Goal: Information Seeking & Learning: Learn about a topic

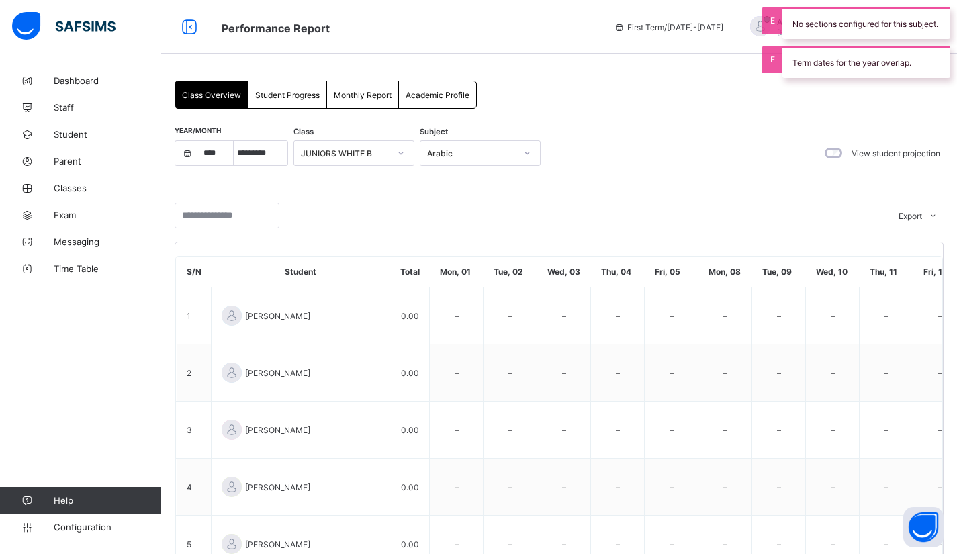
select select "****"
select select "*"
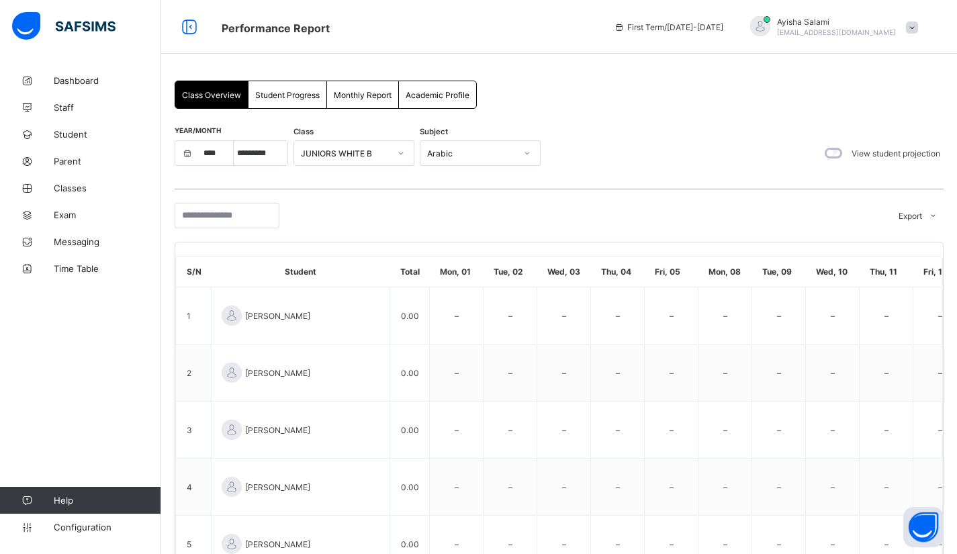
click at [283, 95] on span "Student Progress" at bounding box center [287, 95] width 64 height 10
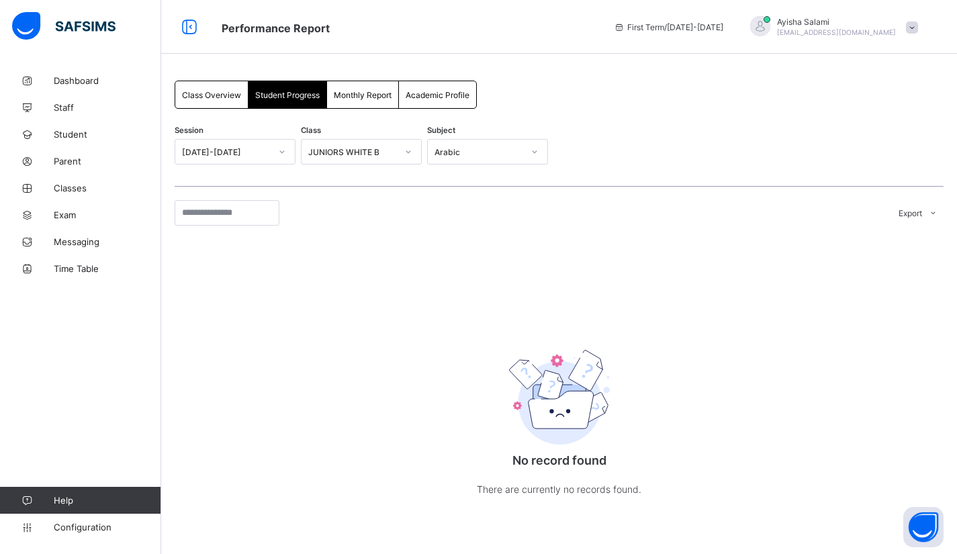
click at [360, 95] on span "Monthly Report" at bounding box center [363, 95] width 58 height 10
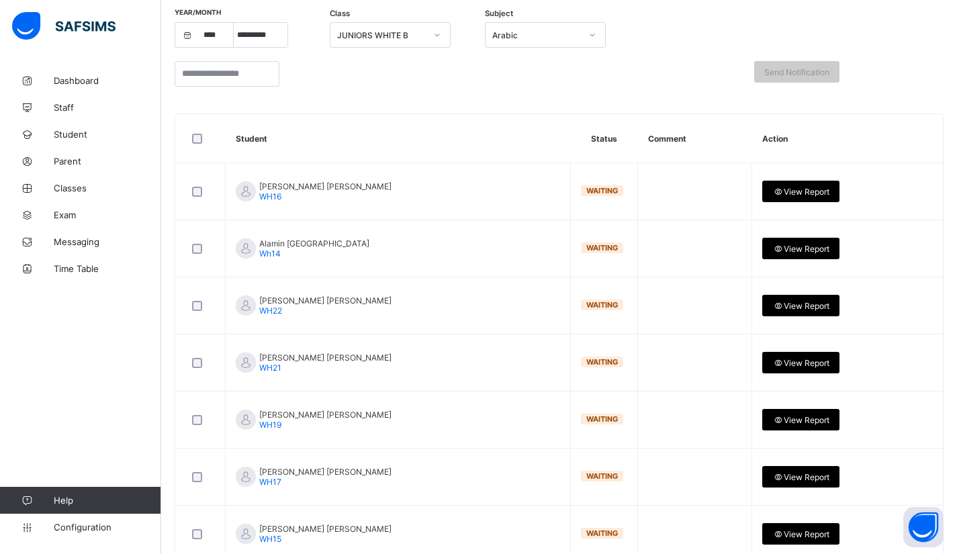
scroll to position [99, 0]
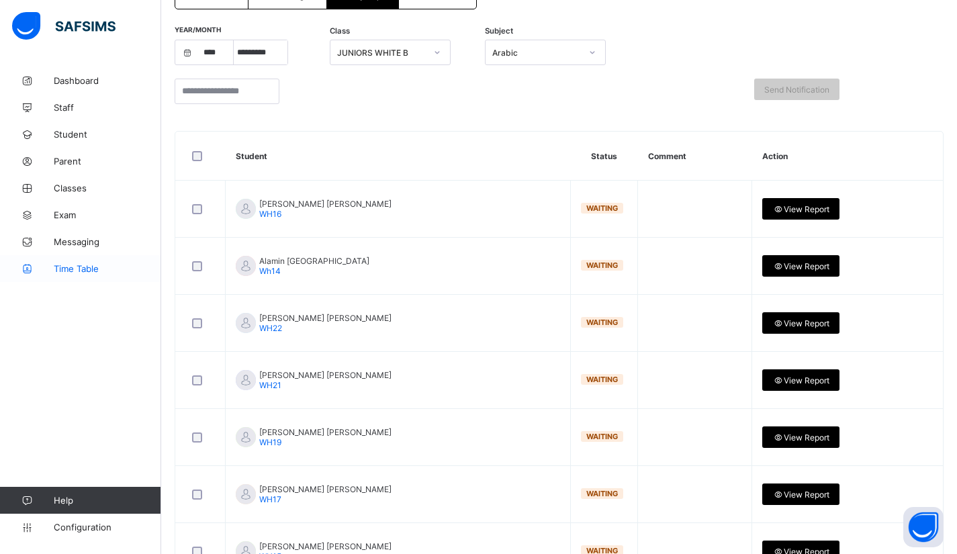
click at [69, 267] on span "Time Table" at bounding box center [107, 268] width 107 height 11
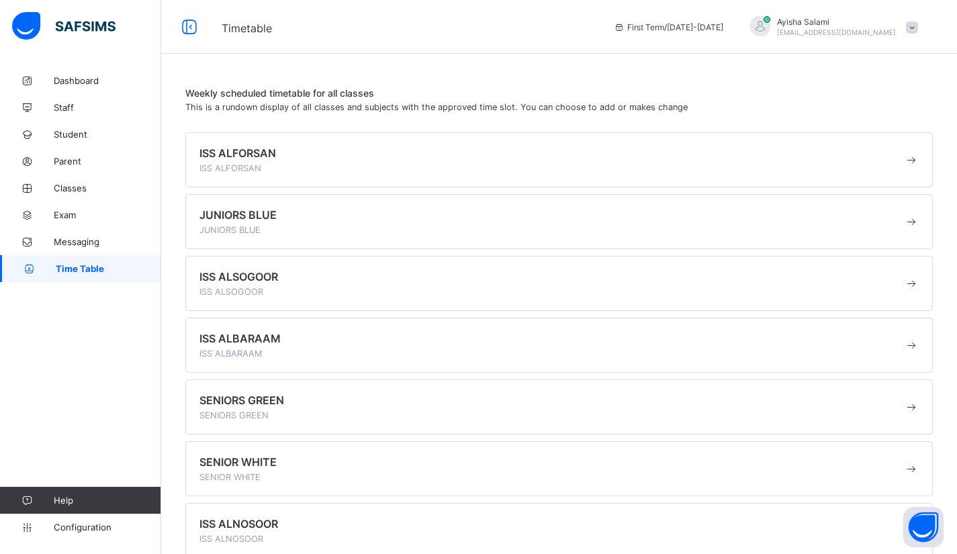
click at [241, 150] on span "ISS ALFORSAN" at bounding box center [237, 152] width 77 height 13
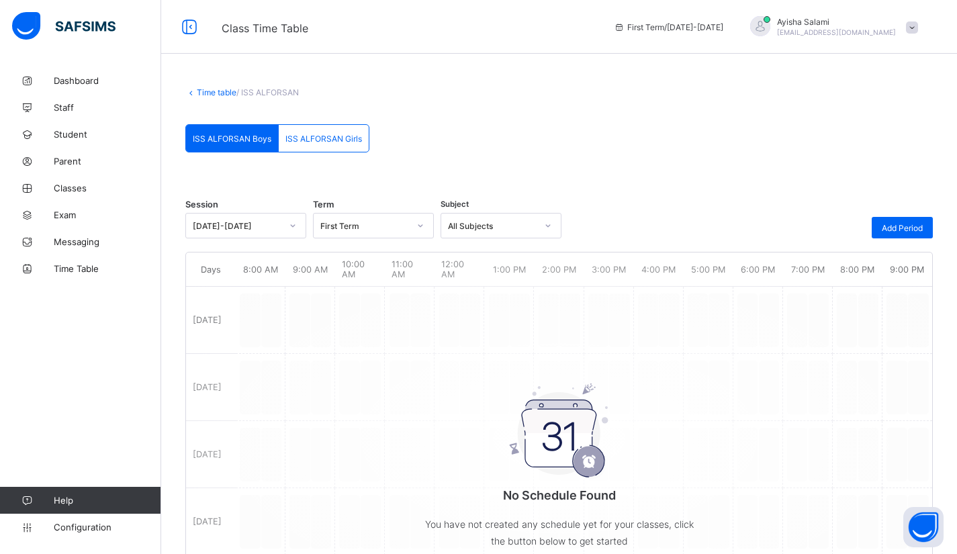
click at [236, 138] on span "ISS ALFORSAN Boys" at bounding box center [232, 139] width 79 height 10
click at [324, 138] on span "ISS ALFORSAN Girls" at bounding box center [323, 139] width 77 height 10
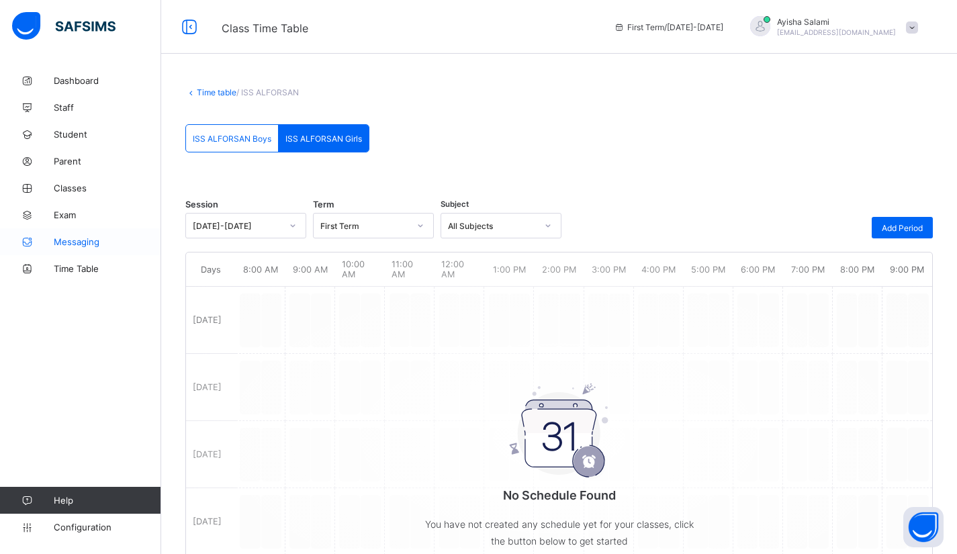
click at [96, 244] on span "Messaging" at bounding box center [107, 241] width 107 height 11
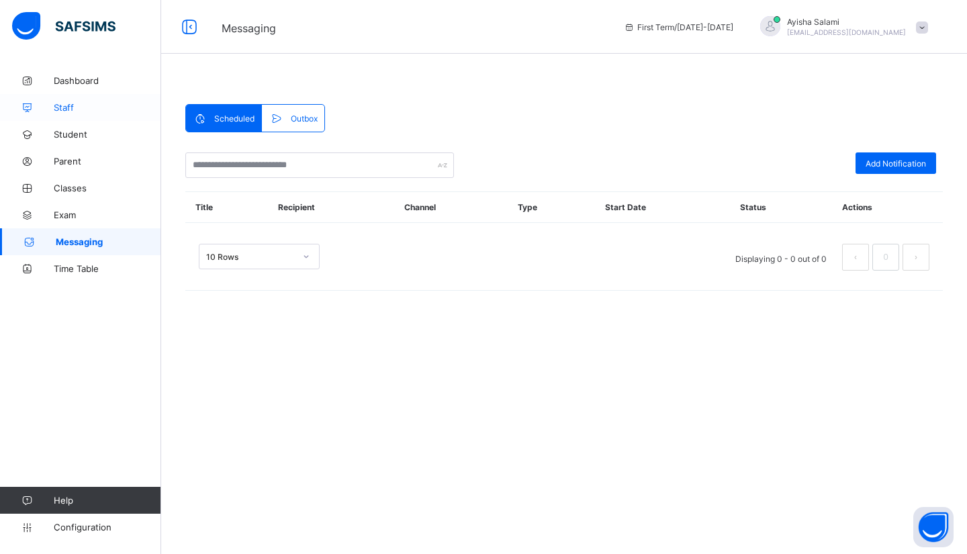
click at [65, 105] on span "Staff" at bounding box center [107, 107] width 107 height 11
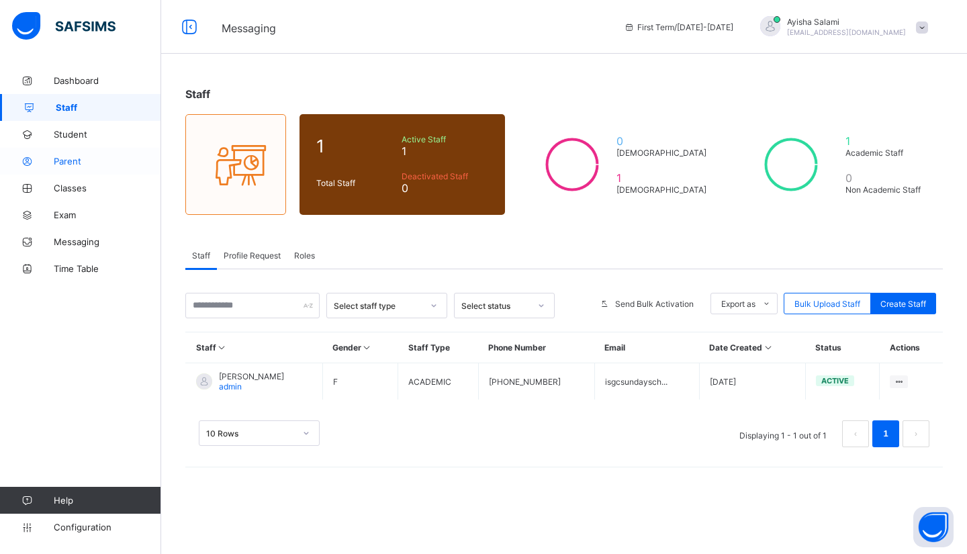
click at [71, 159] on span "Parent" at bounding box center [107, 161] width 107 height 11
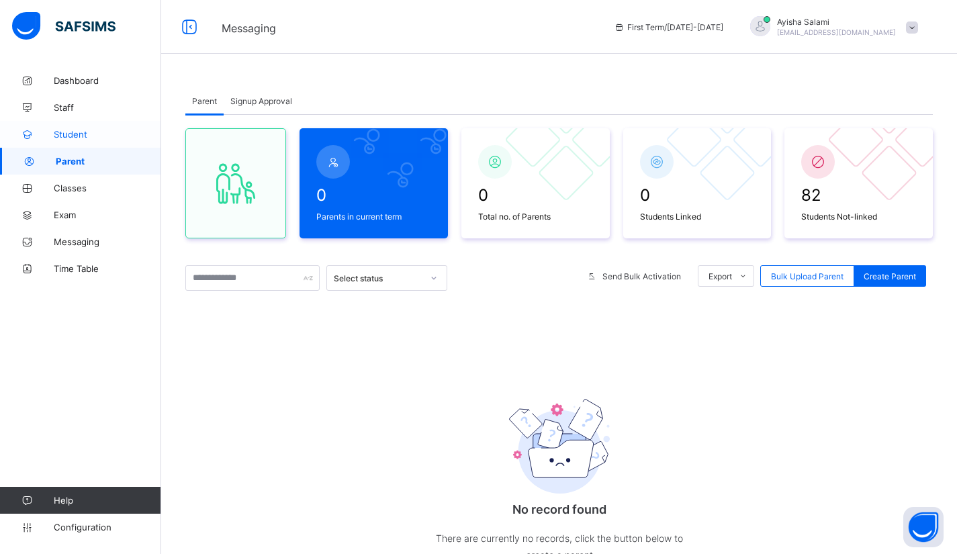
click at [73, 135] on span "Student" at bounding box center [107, 134] width 107 height 11
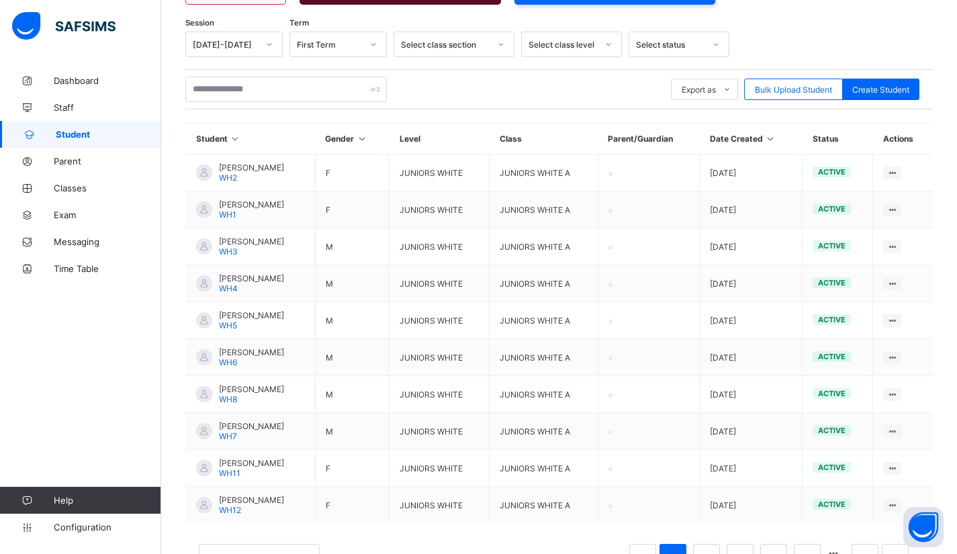
scroll to position [257, 0]
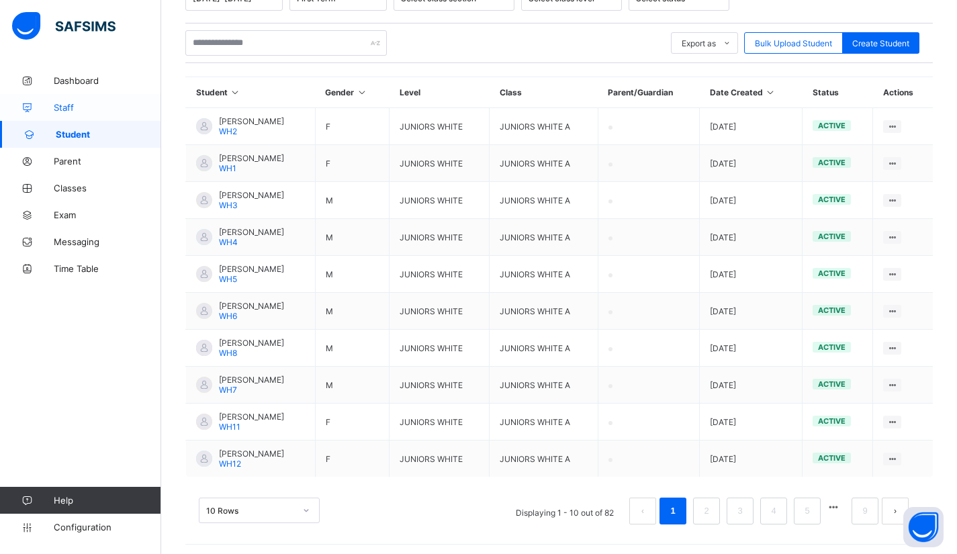
click at [71, 106] on span "Staff" at bounding box center [107, 107] width 107 height 11
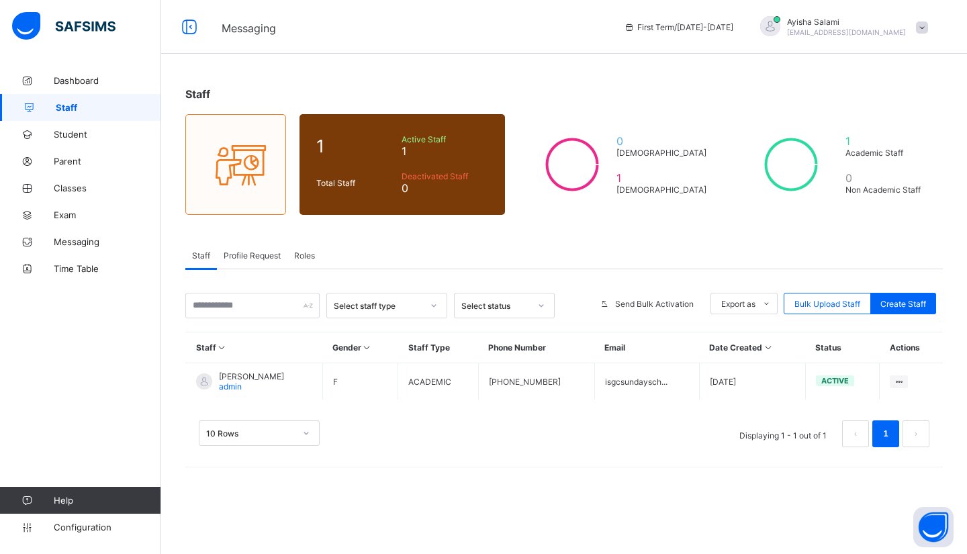
click at [259, 253] on span "Profile Request" at bounding box center [252, 256] width 57 height 10
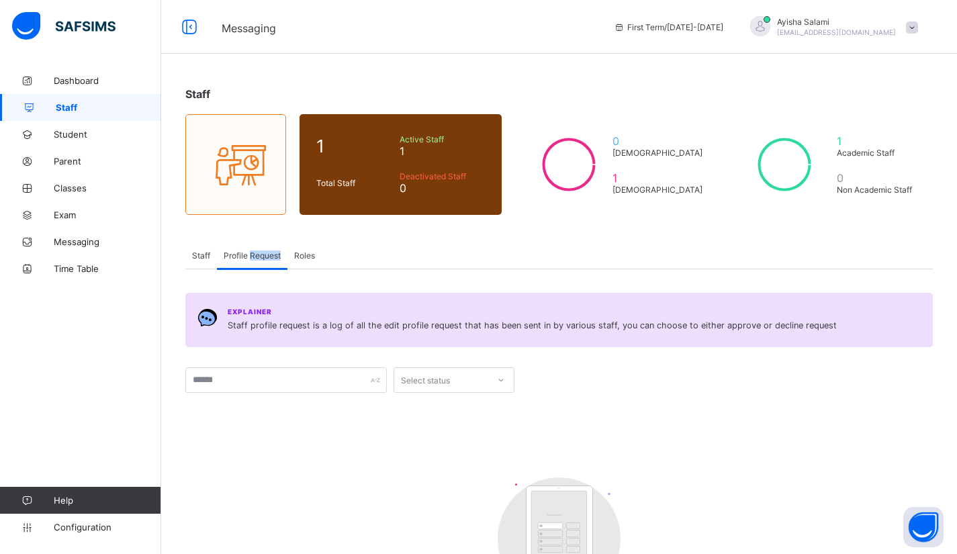
click at [259, 253] on span "Profile Request" at bounding box center [252, 256] width 57 height 10
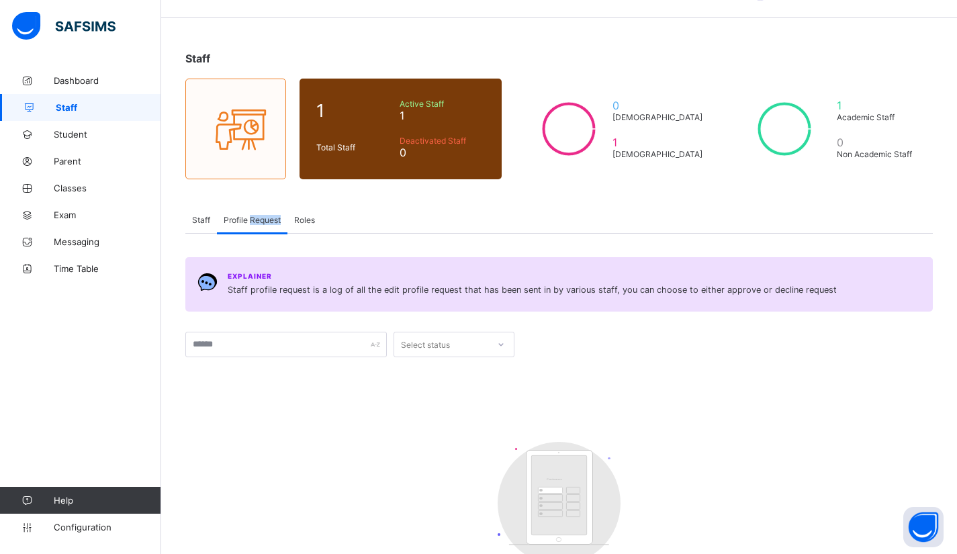
scroll to position [126, 0]
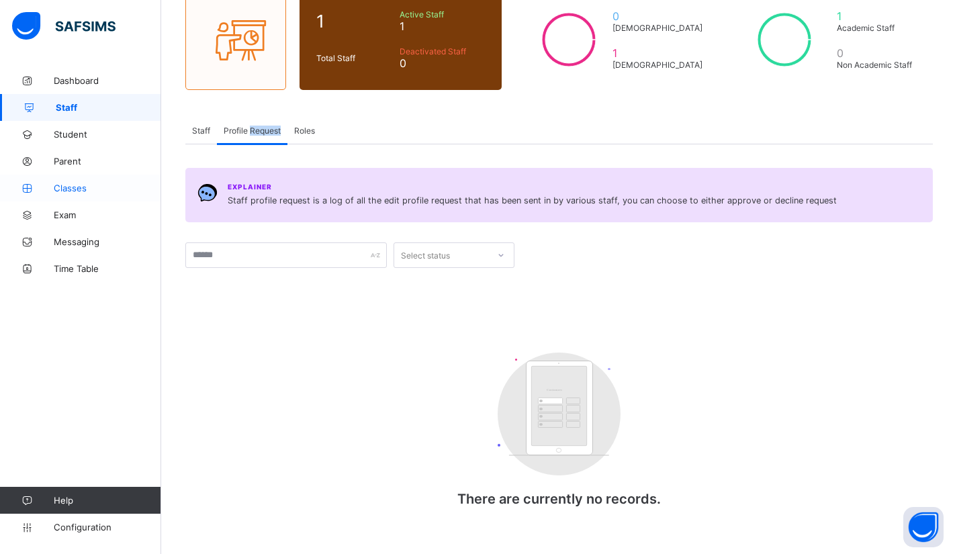
click at [72, 192] on span "Classes" at bounding box center [107, 188] width 107 height 11
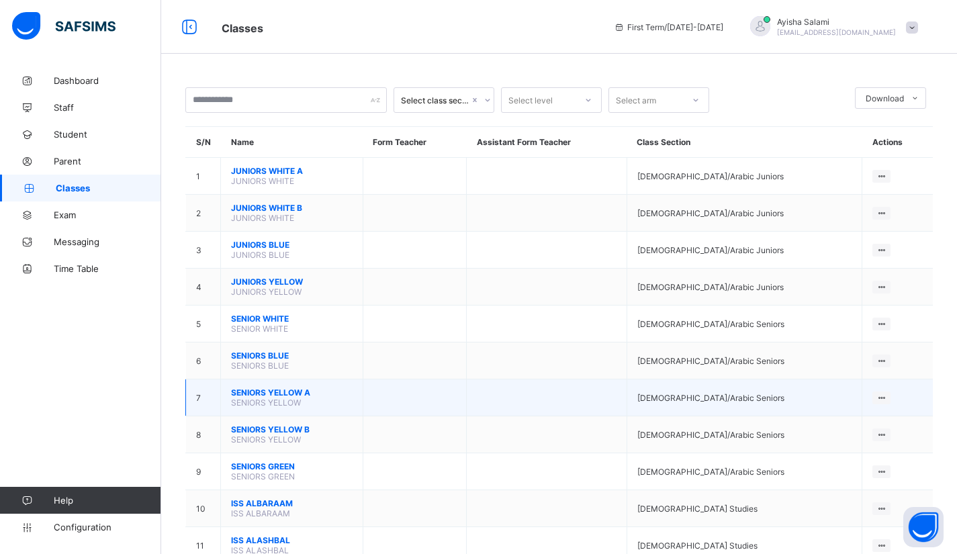
click at [278, 388] on span "SENIORS YELLOW A" at bounding box center [292, 393] width 122 height 10
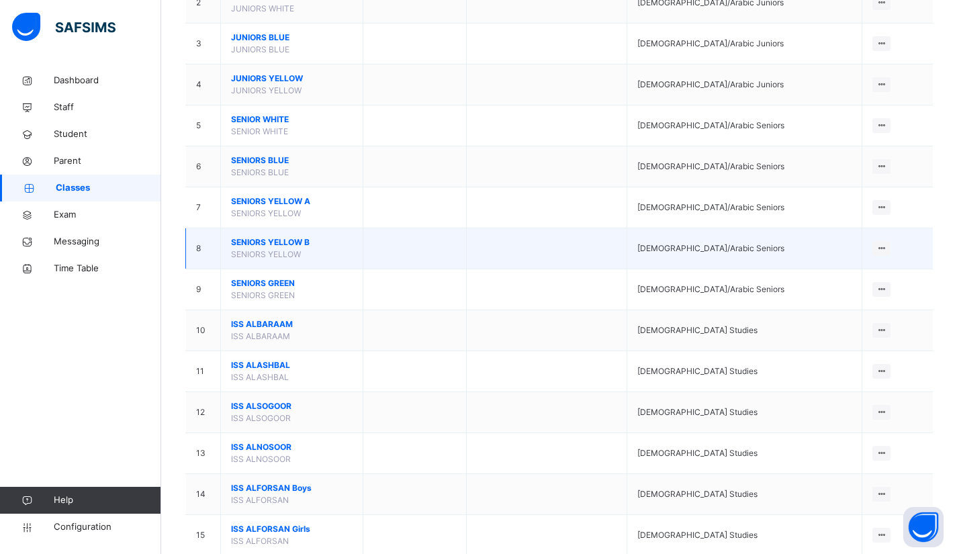
scroll to position [254, 0]
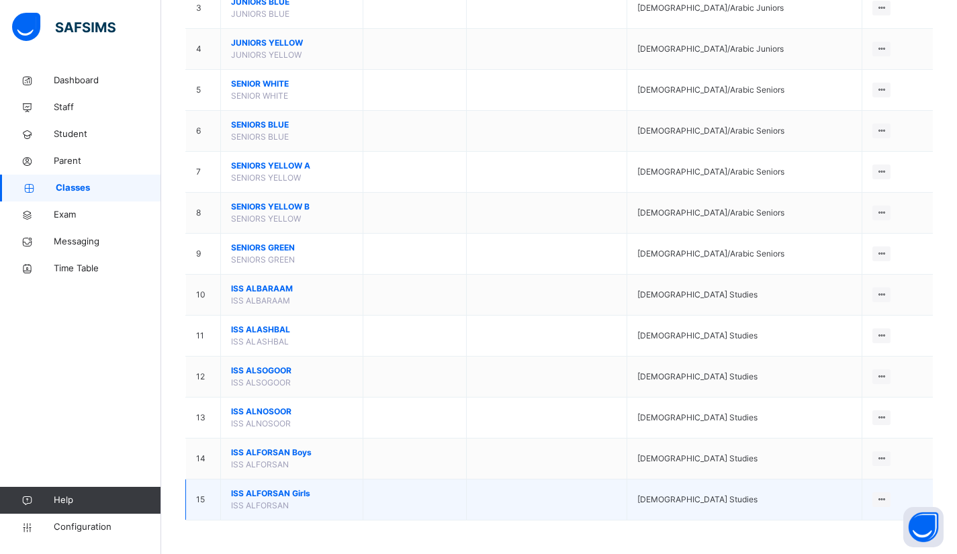
click at [273, 492] on span "ISS ALFORSAN Girls" at bounding box center [292, 494] width 122 height 12
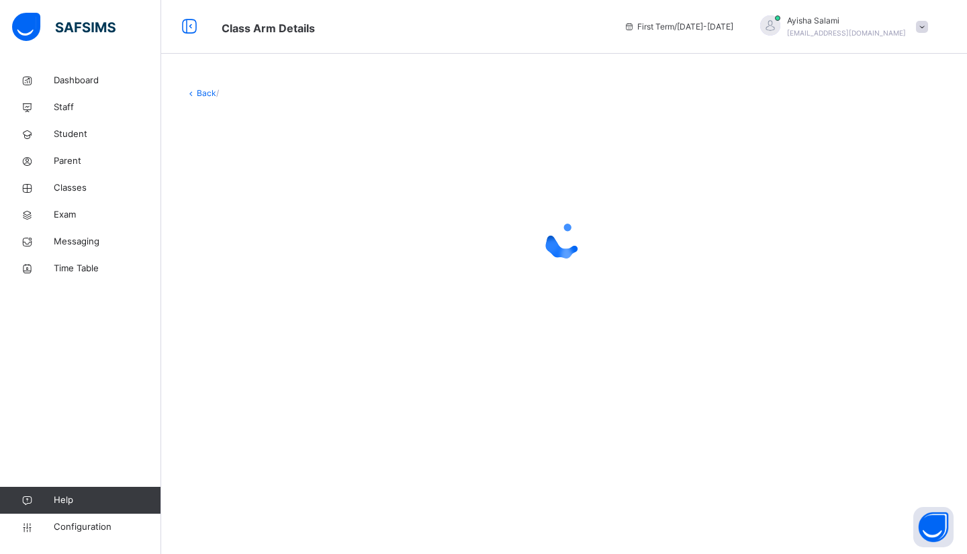
click at [273, 492] on div "Back /" at bounding box center [564, 277] width 806 height 554
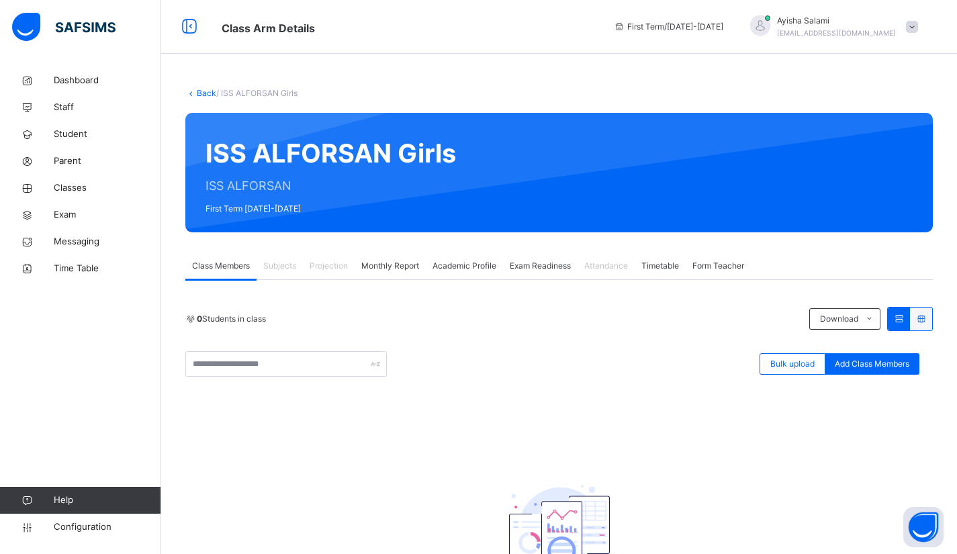
click at [197, 90] on link "Back" at bounding box center [206, 93] width 19 height 10
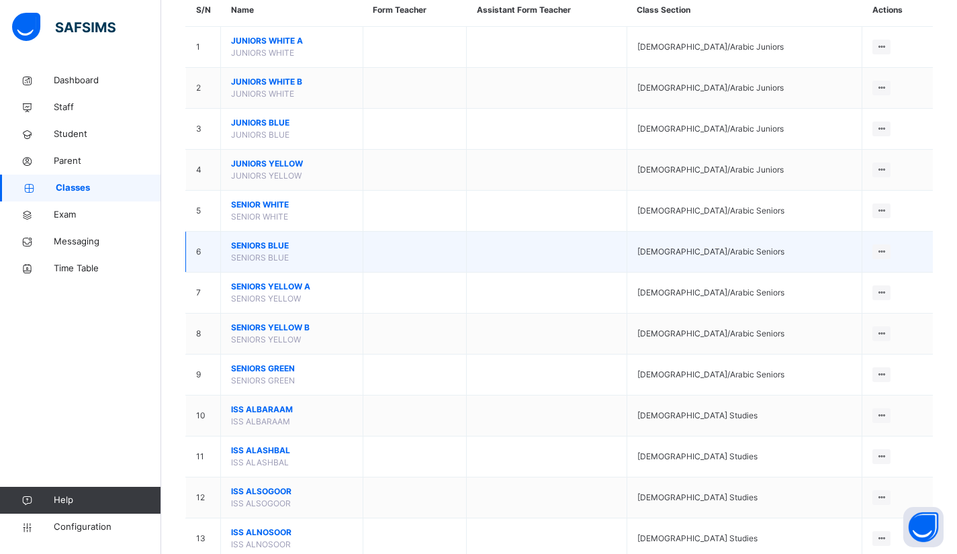
scroll to position [254, 0]
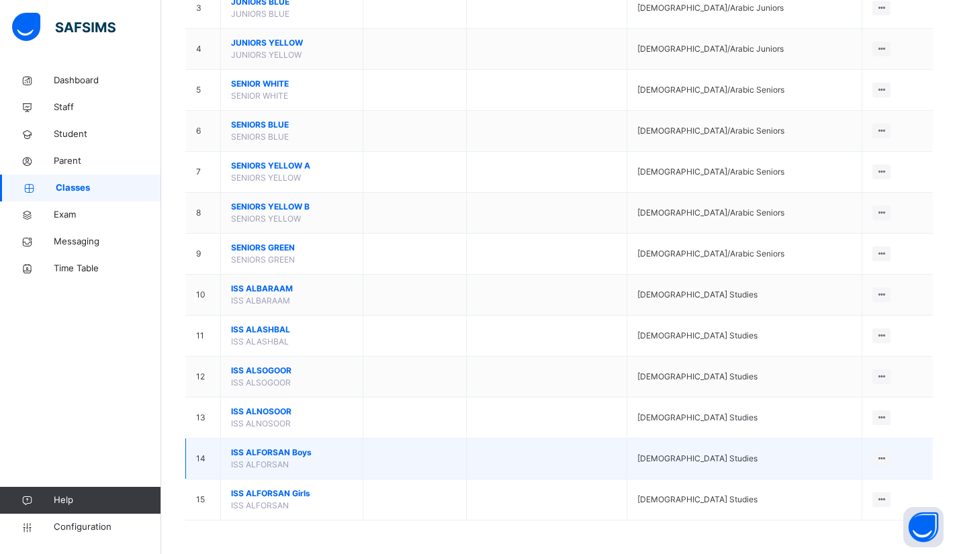
click at [268, 453] on span "ISS ALFORSAN Boys" at bounding box center [292, 453] width 122 height 12
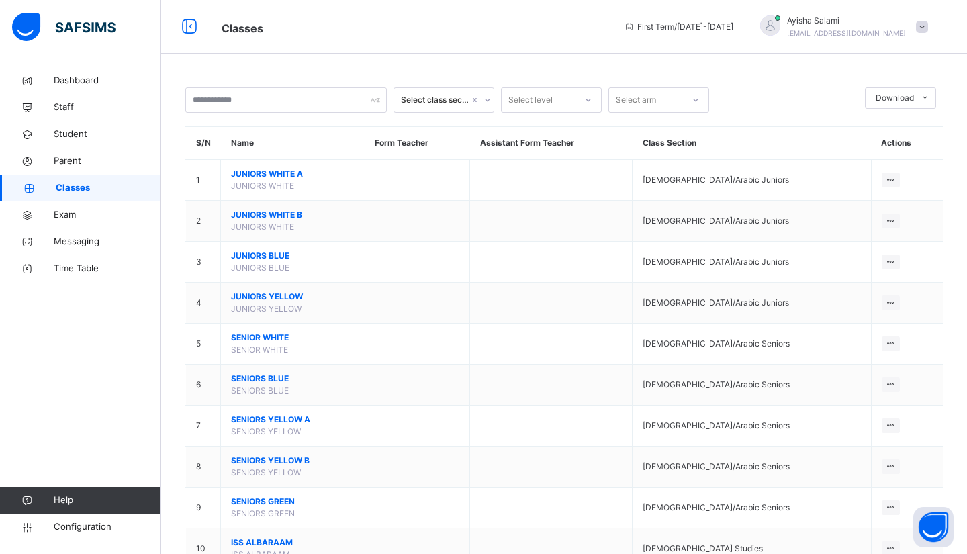
click at [268, 453] on div "Select class section Select level Select arm Download Pdf Report Excel Report S…" at bounding box center [564, 404] width 806 height 808
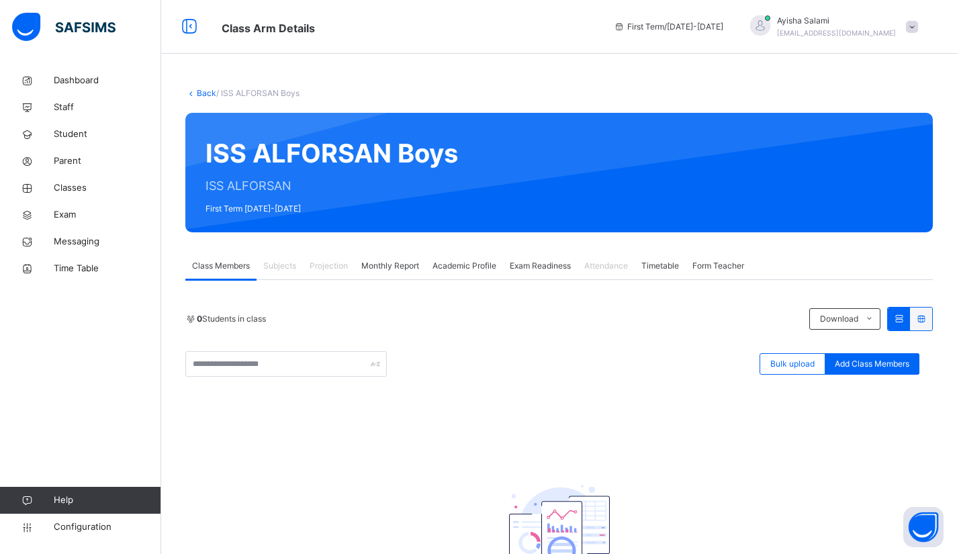
click at [203, 96] on link "Back" at bounding box center [206, 93] width 19 height 10
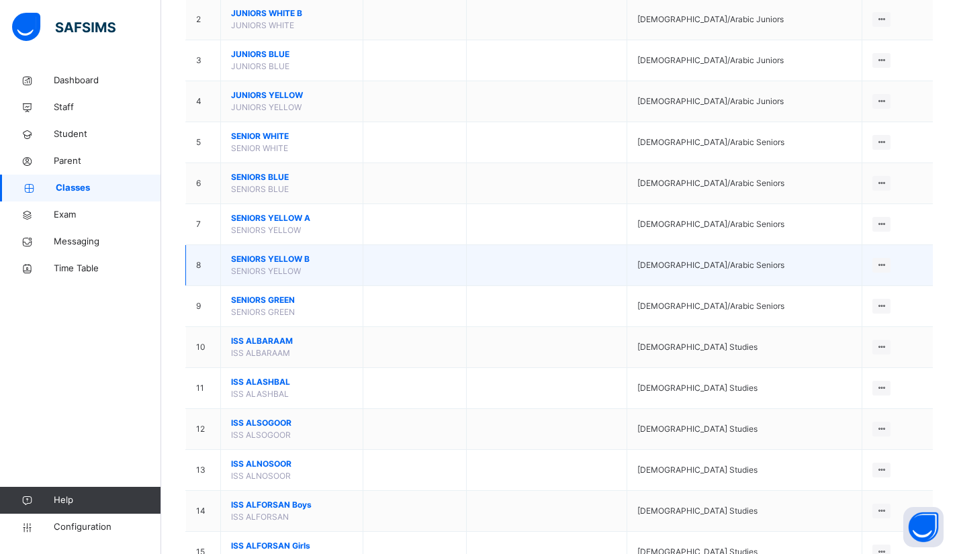
scroll to position [254, 0]
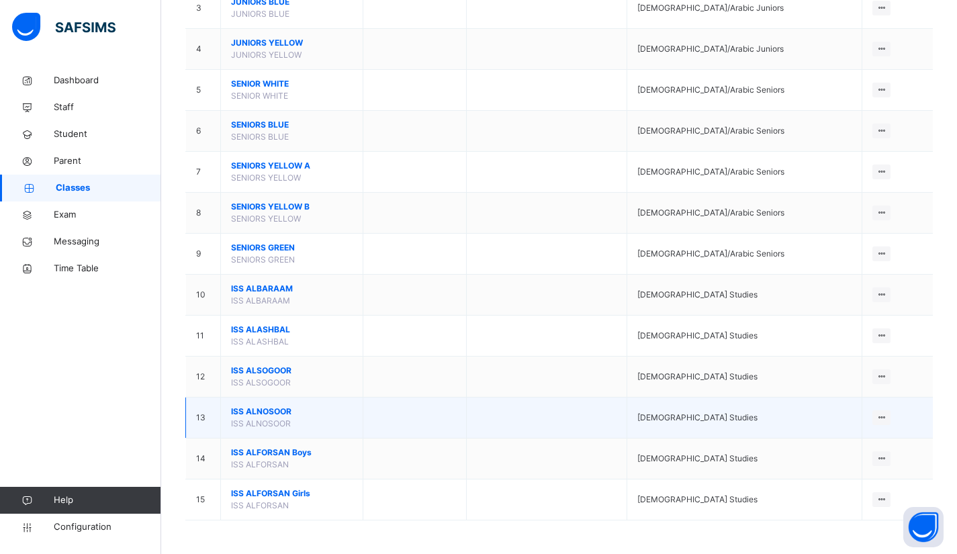
click at [257, 410] on span "ISS ALNOSOOR" at bounding box center [292, 412] width 122 height 12
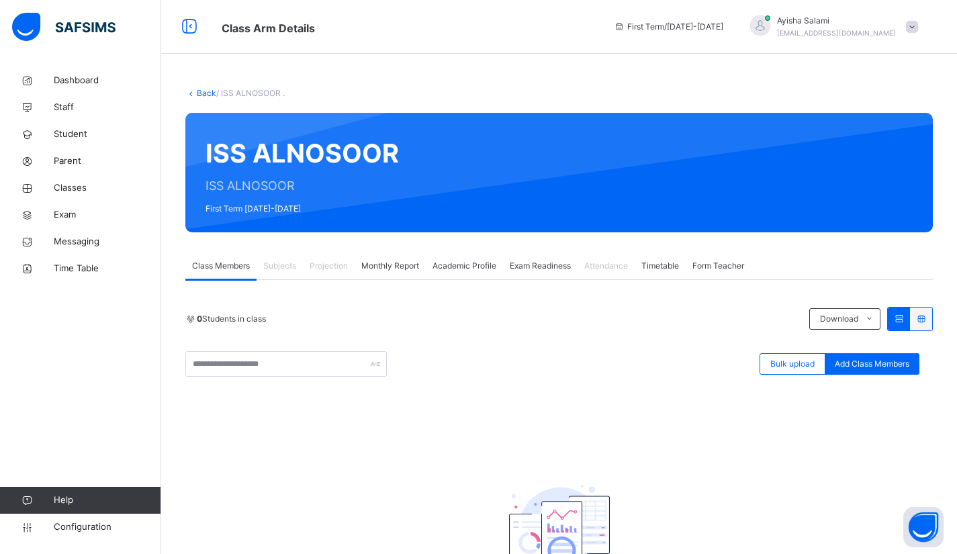
click at [198, 89] on link "Back" at bounding box center [206, 93] width 19 height 10
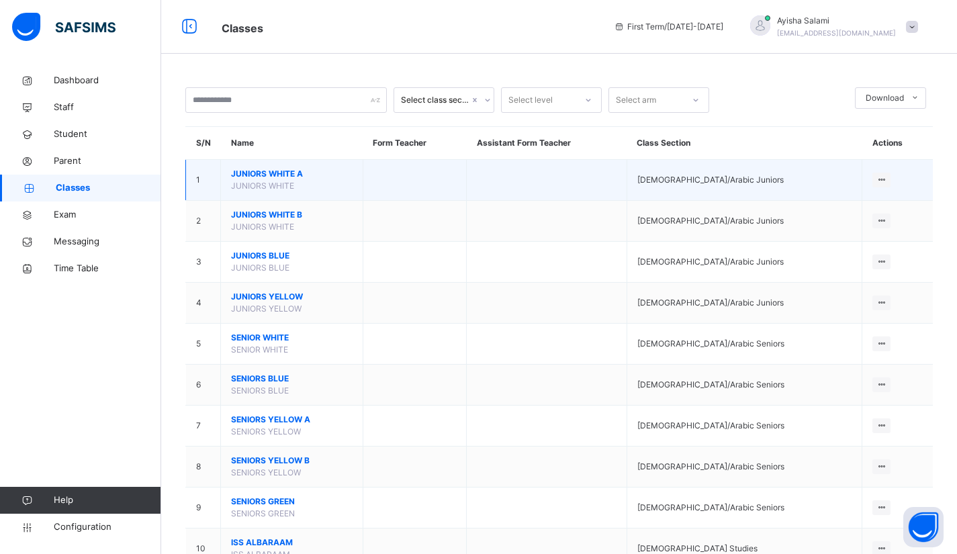
click at [277, 175] on span "JUNIORS WHITE A" at bounding box center [292, 174] width 122 height 12
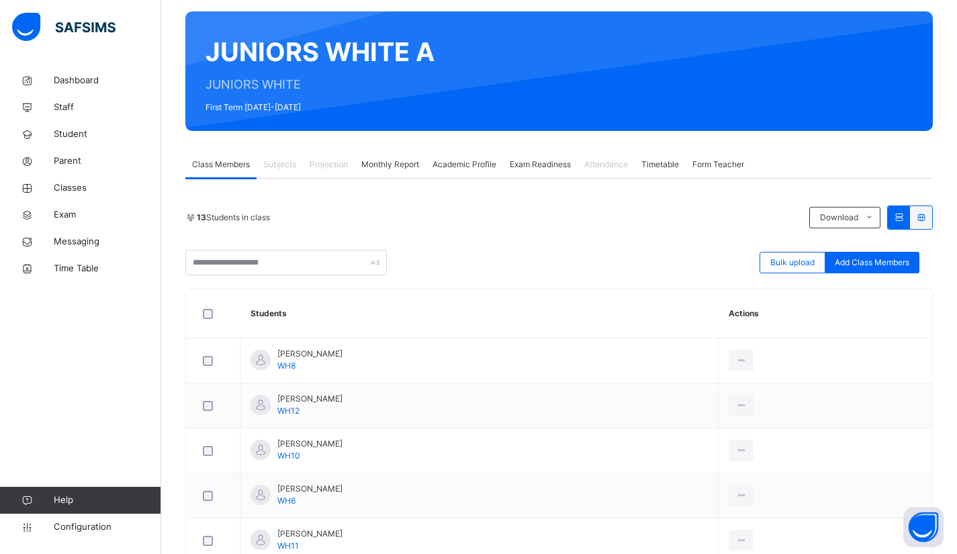
scroll to position [75, 0]
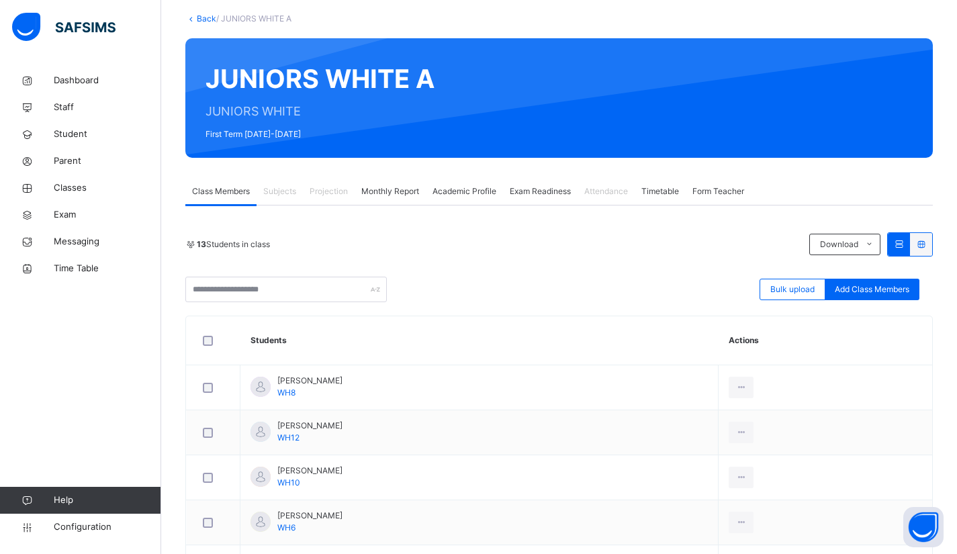
click at [193, 21] on icon at bounding box center [190, 18] width 11 height 10
click at [200, 17] on link "Back" at bounding box center [206, 18] width 19 height 10
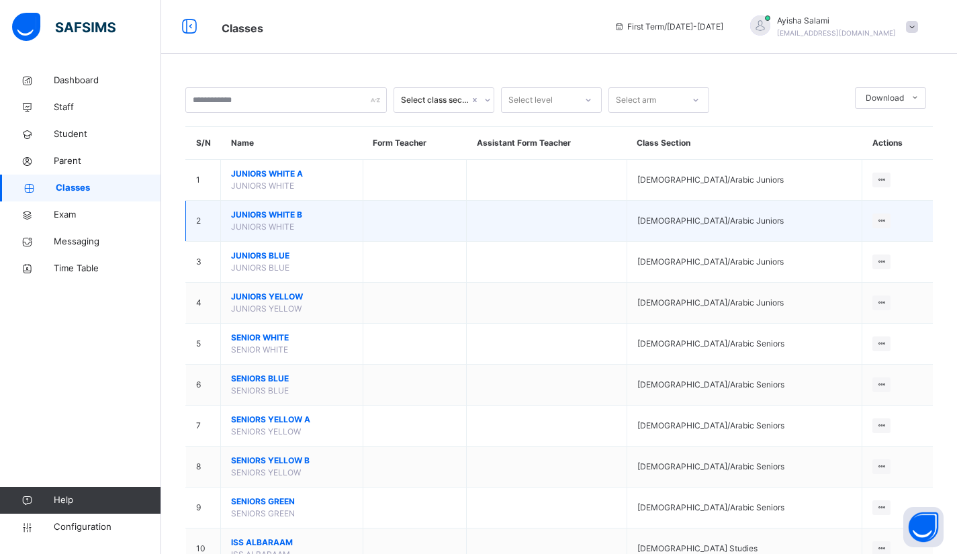
click at [277, 214] on span "JUNIORS WHITE B" at bounding box center [292, 215] width 122 height 12
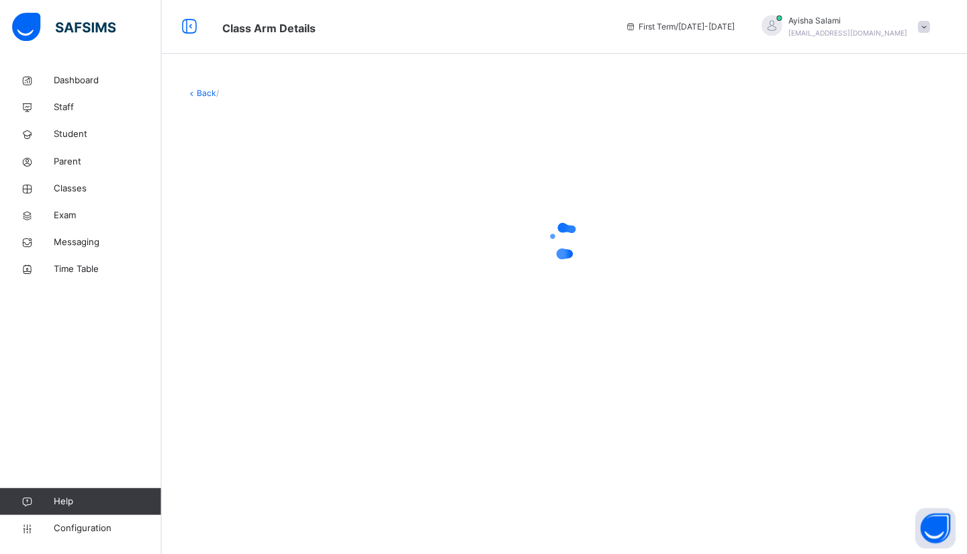
click at [277, 214] on div at bounding box center [564, 241] width 758 height 54
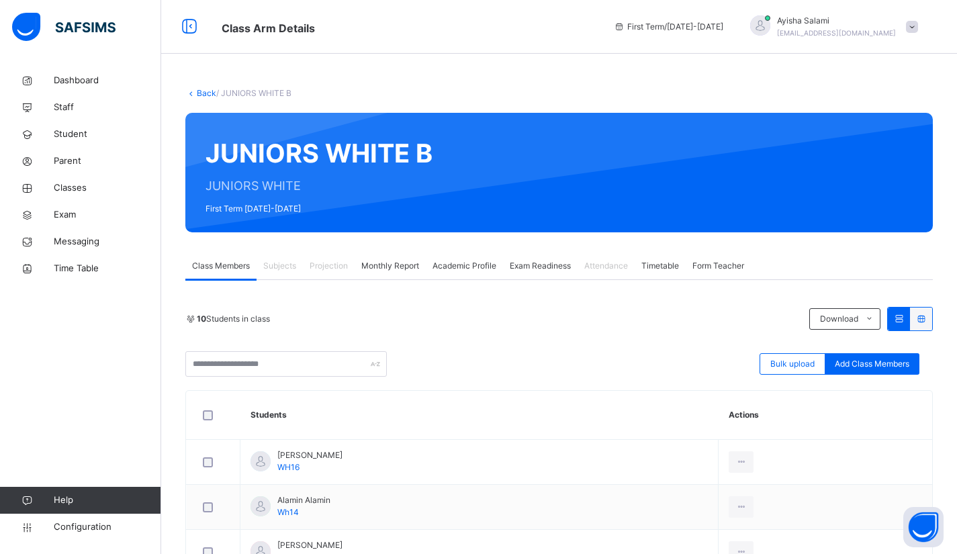
click at [199, 95] on link "Back" at bounding box center [206, 93] width 19 height 10
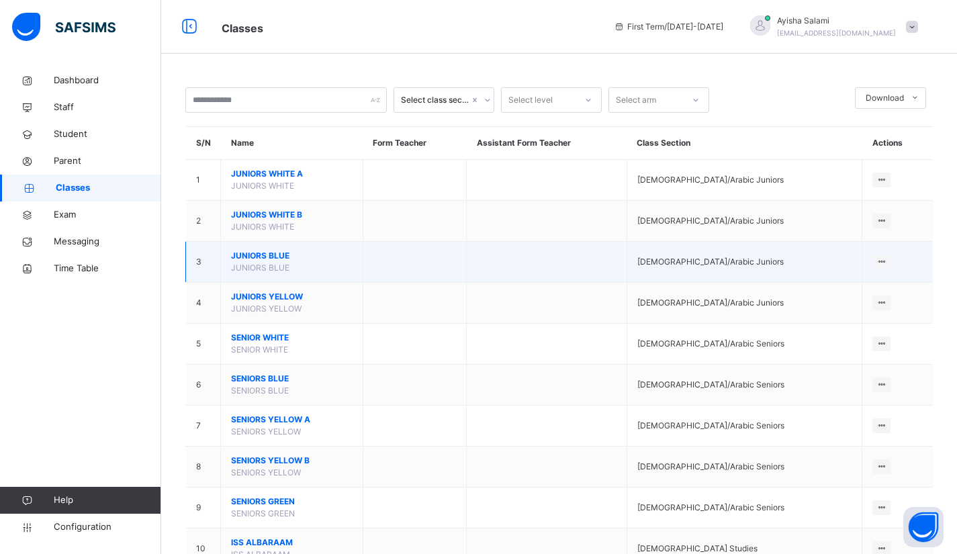
click at [246, 256] on span "JUNIORS BLUE" at bounding box center [292, 256] width 122 height 12
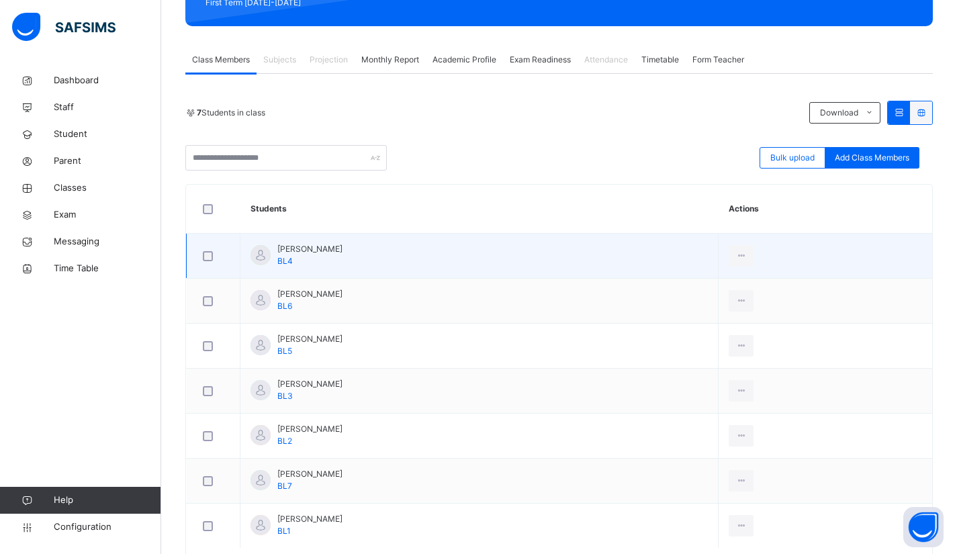
scroll to position [275, 0]
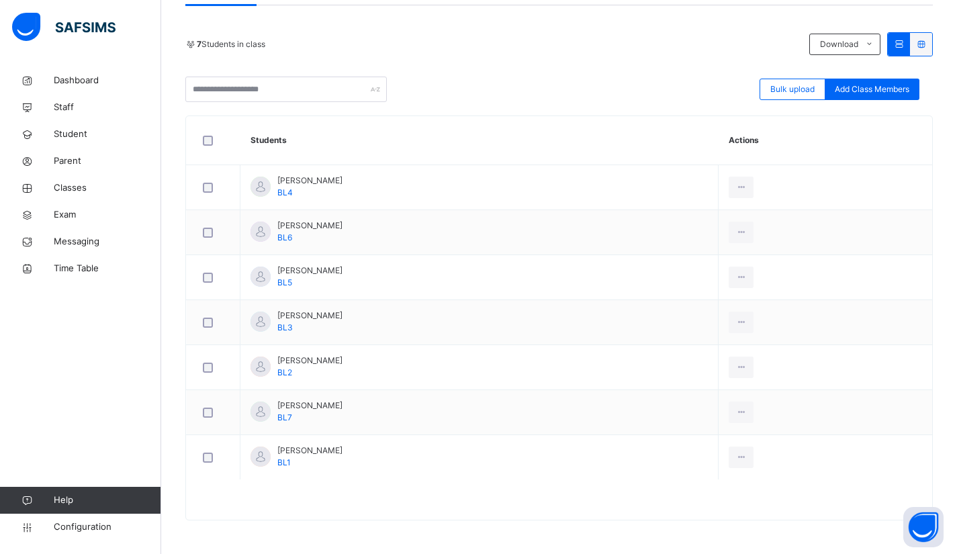
click at [513, 77] on div "Bulk upload Add Class Members" at bounding box center [558, 90] width 747 height 26
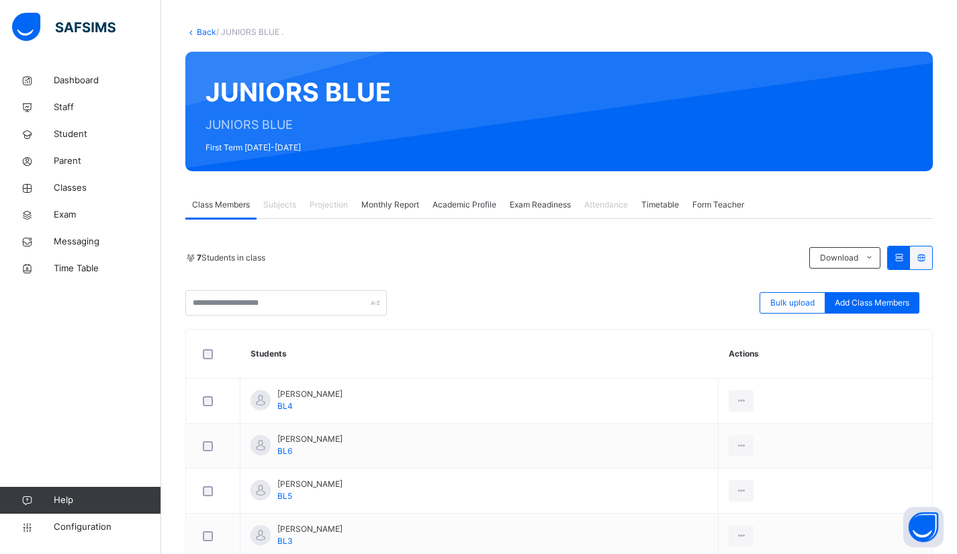
scroll to position [6, 0]
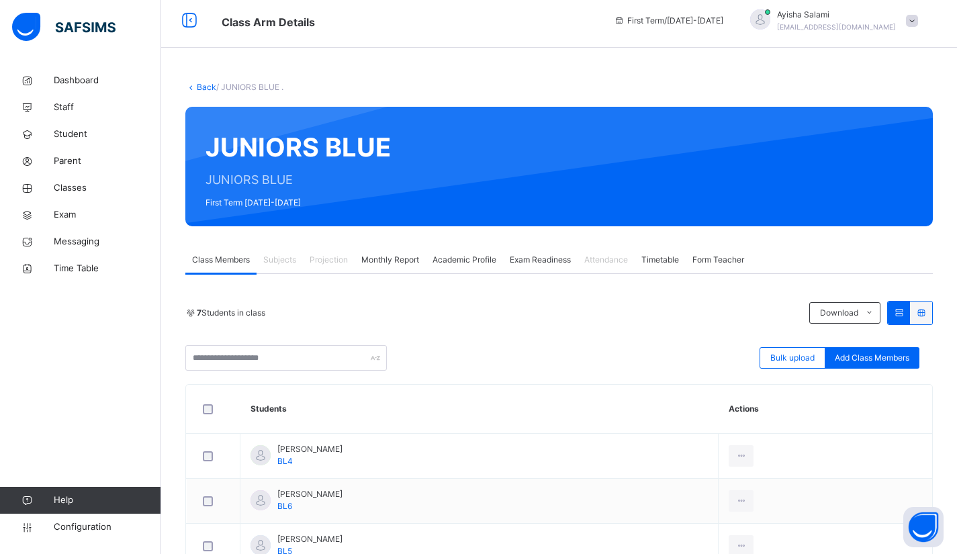
click at [208, 90] on link "Back" at bounding box center [206, 87] width 19 height 10
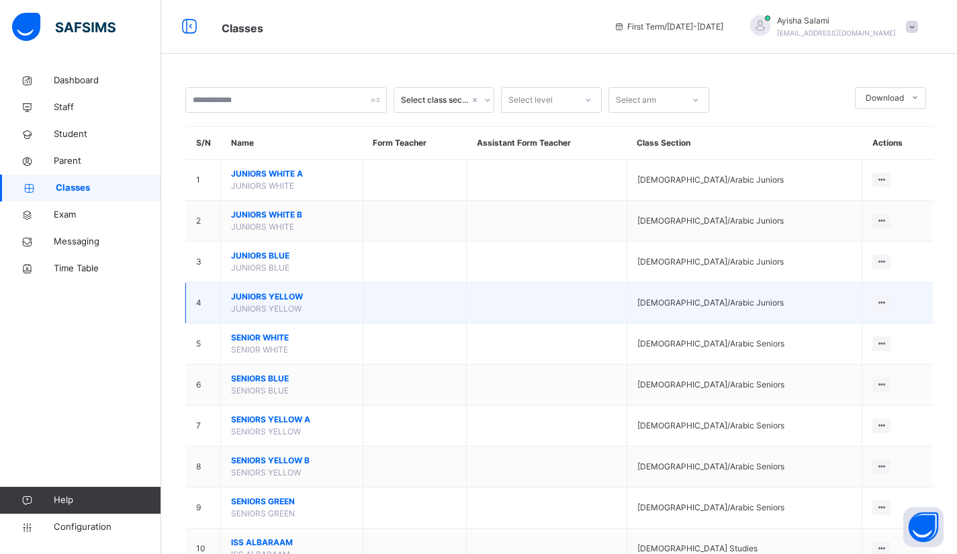
click at [251, 293] on span "JUNIORS YELLOW" at bounding box center [292, 297] width 122 height 12
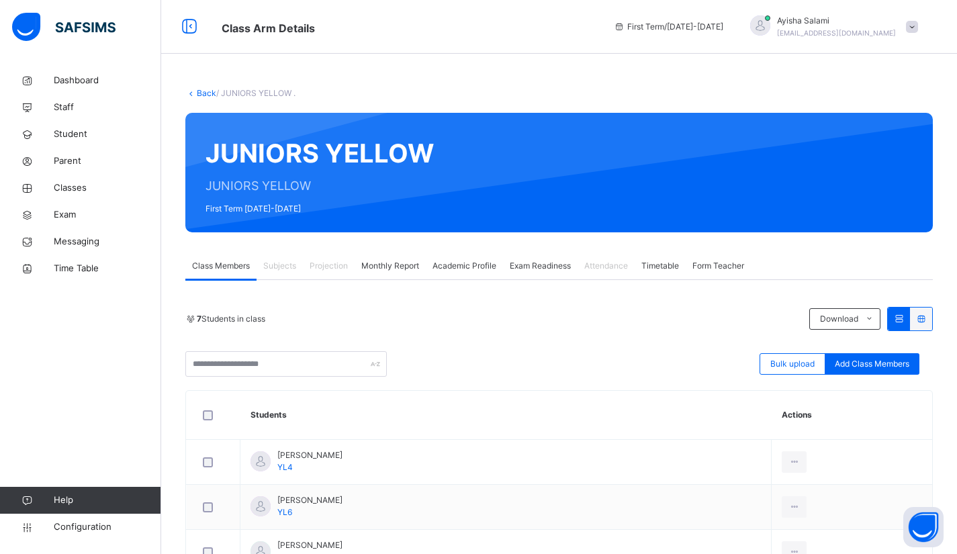
click at [200, 92] on link "Back" at bounding box center [206, 93] width 19 height 10
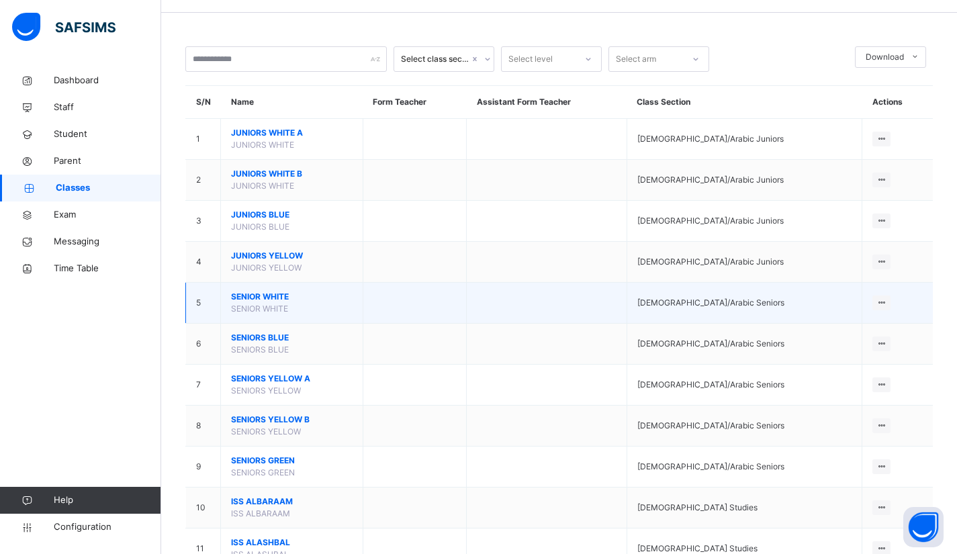
scroll to position [67, 0]
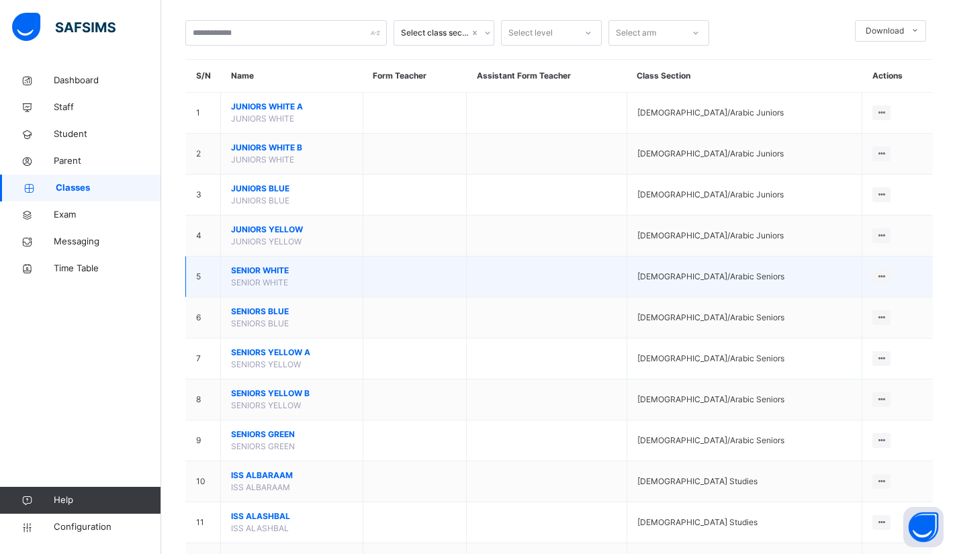
click at [243, 271] on span "SENIOR WHITE" at bounding box center [292, 271] width 122 height 12
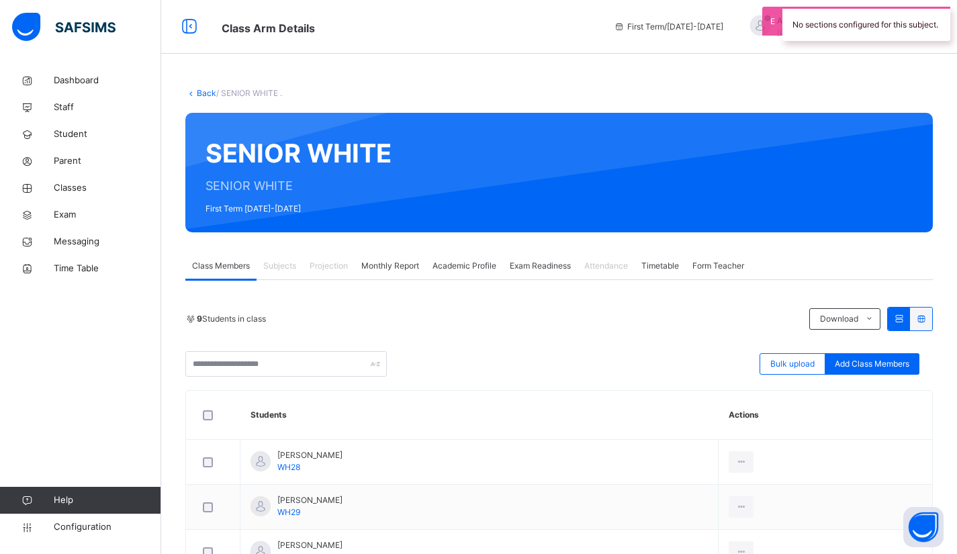
click at [201, 89] on link "Back" at bounding box center [206, 93] width 19 height 10
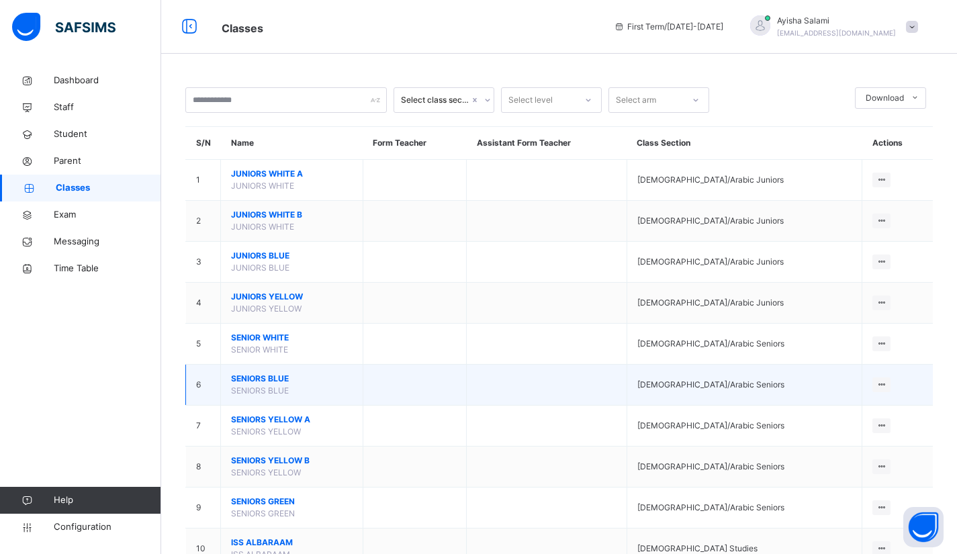
click at [257, 374] on span "SENIORS BLUE" at bounding box center [292, 379] width 122 height 12
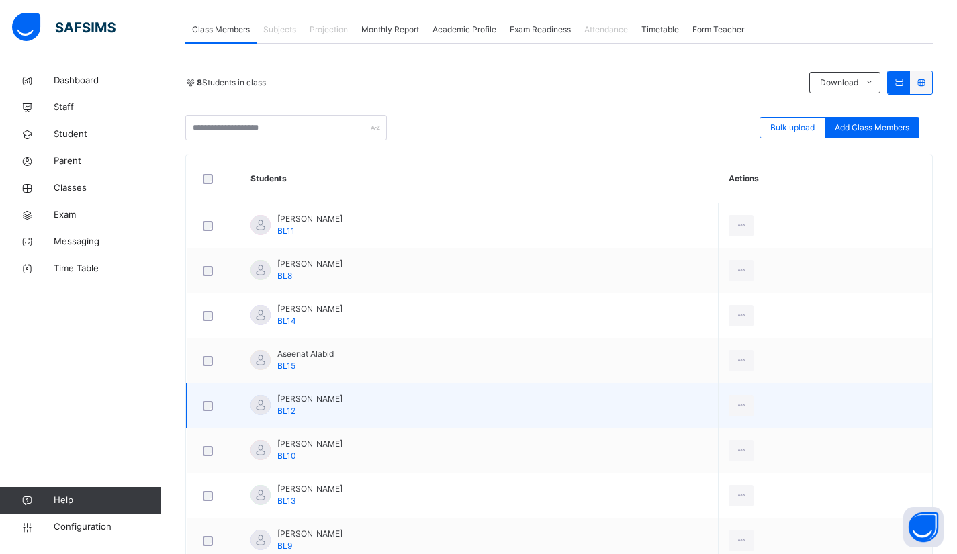
scroll to position [253, 0]
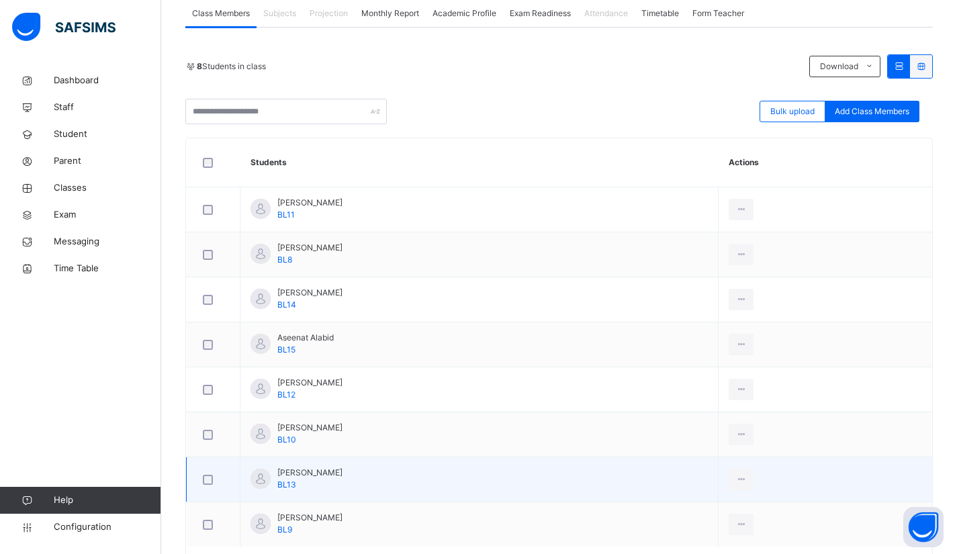
click at [283, 483] on span "BL13" at bounding box center [286, 485] width 19 height 10
click at [298, 467] on span "[PERSON_NAME]" at bounding box center [309, 473] width 65 height 12
click at [747, 510] on div "View Profile" at bounding box center [711, 509] width 73 height 13
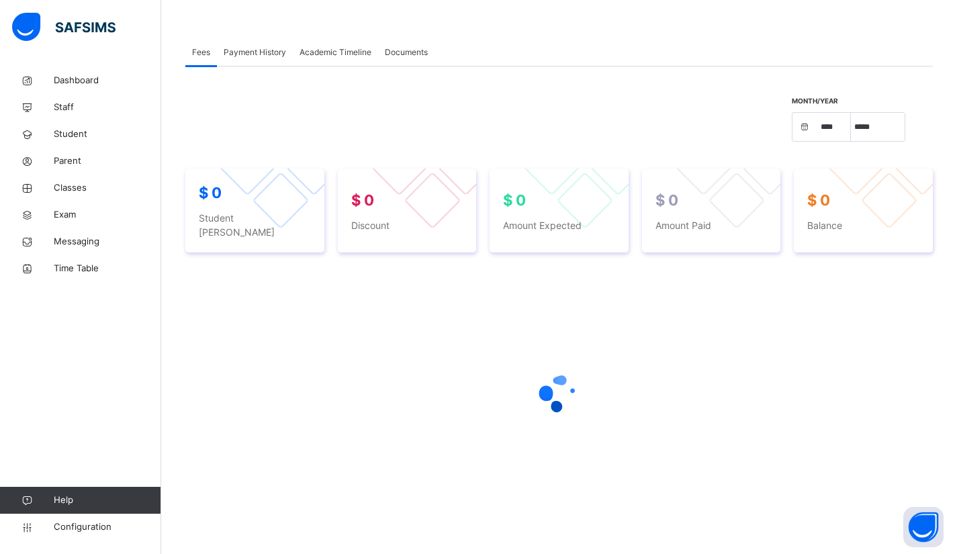
select select "****"
select select "*"
